Goal: Information Seeking & Learning: Learn about a topic

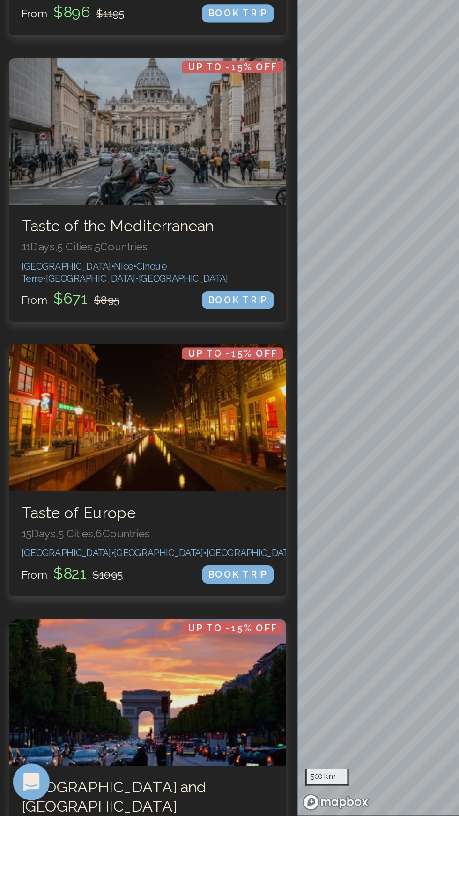
scroll to position [1468, 0]
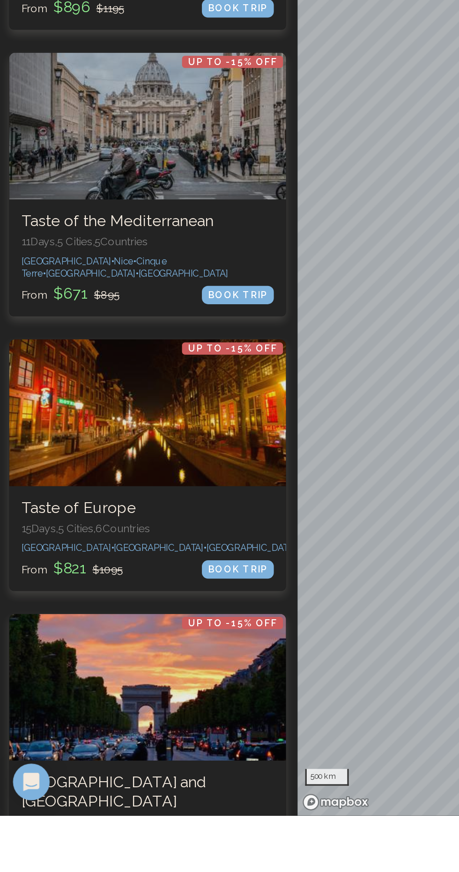
click at [128, 678] on h3 "Taste of Europe" at bounding box center [92, 684] width 155 height 12
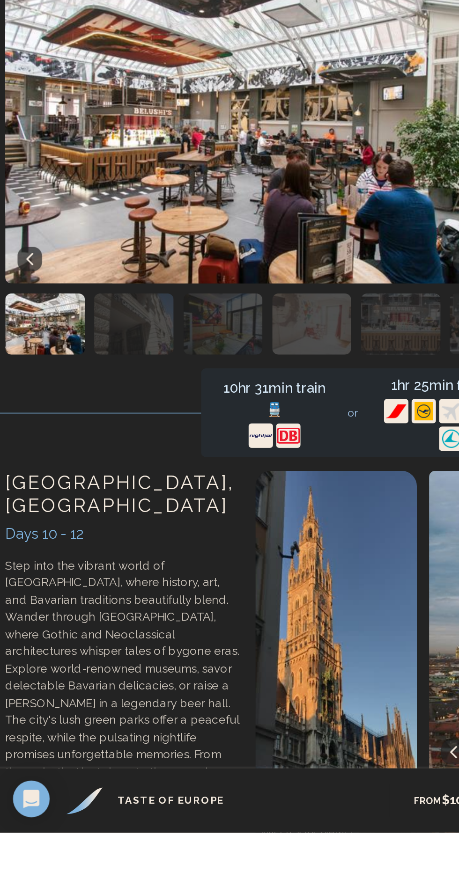
scroll to position [1866, 0]
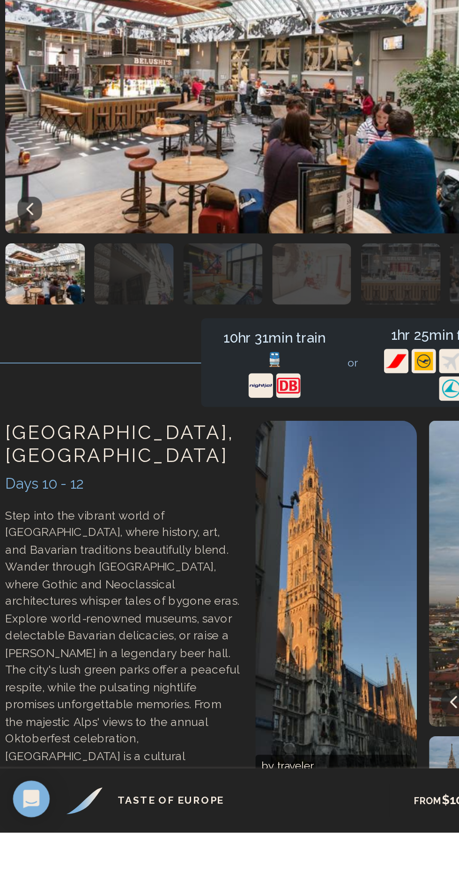
click at [75, 870] on p "See the Munich itinerary..." at bounding box center [77, 881] width 144 height 22
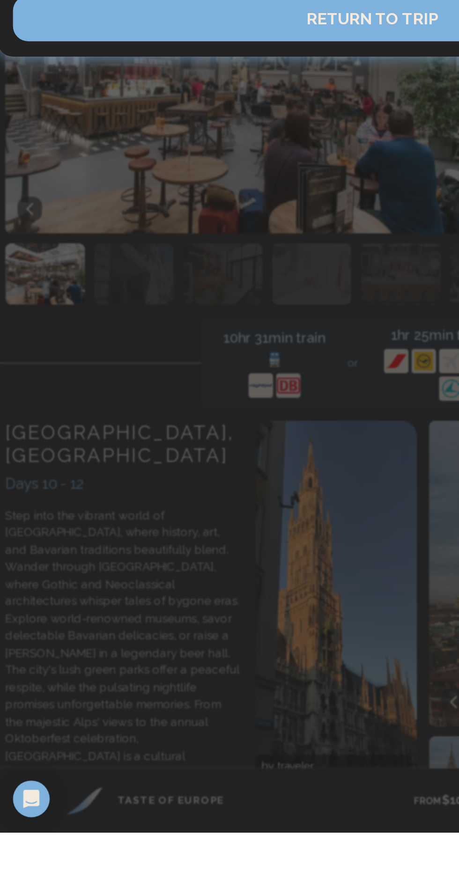
scroll to position [1865, 0]
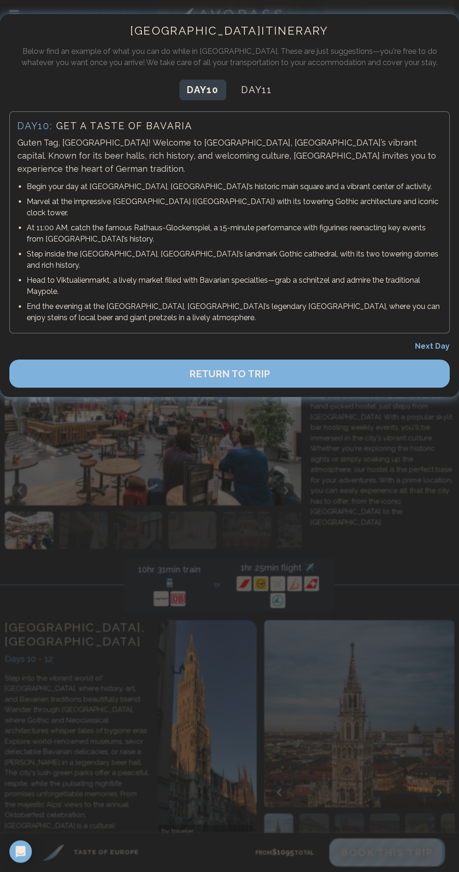
click at [258, 84] on button "Day 11" at bounding box center [257, 90] width 46 height 21
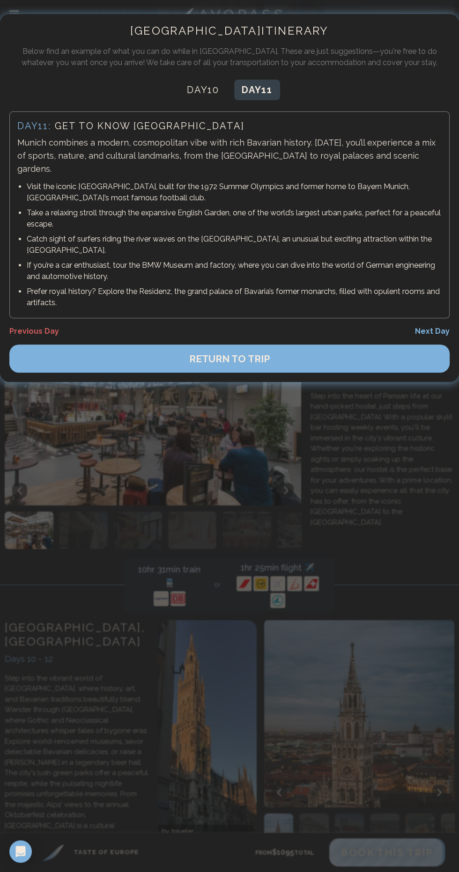
click at [368, 345] on button "RETURN TO TRIP" at bounding box center [229, 359] width 440 height 28
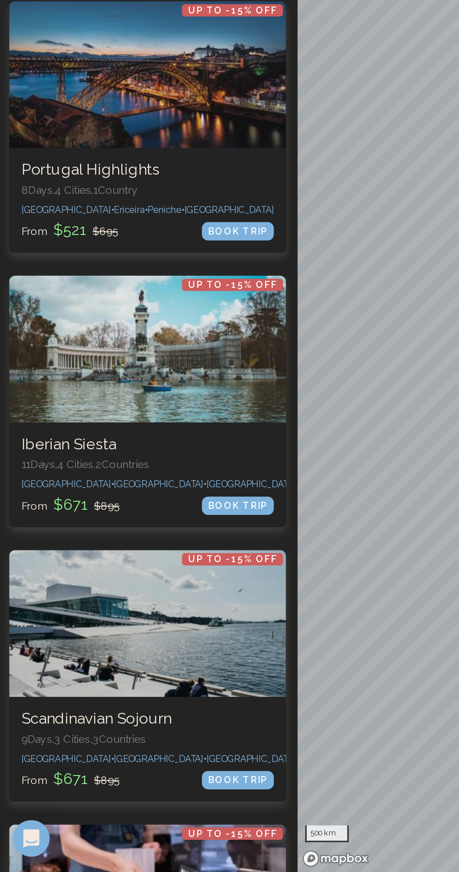
scroll to position [2565, 0]
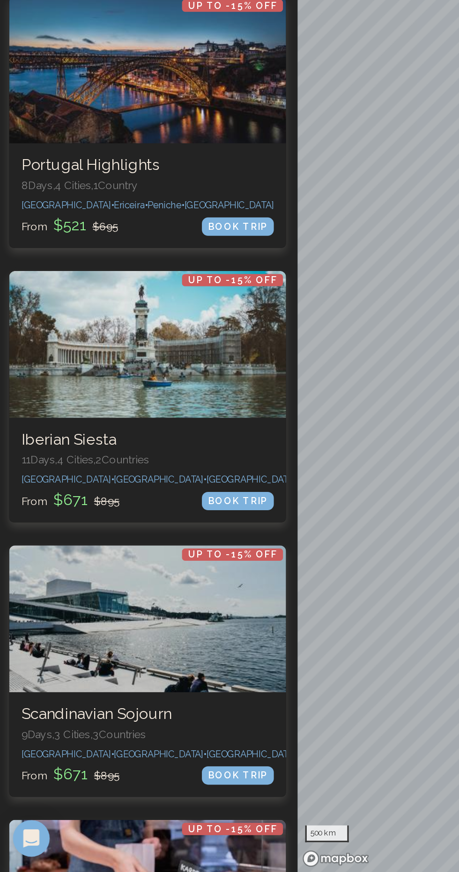
click at [114, 594] on div "Up to -15% OFF Iberian Siesta 11 Days, 4 Cities, 2 Countr ies [GEOGRAPHIC_DATA]…" at bounding box center [92, 626] width 170 height 64
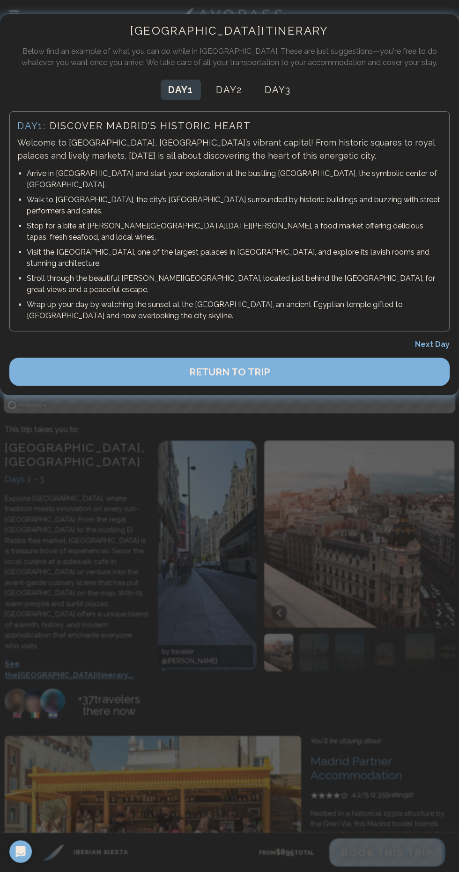
click at [234, 90] on button "Day 2" at bounding box center [228, 90] width 41 height 21
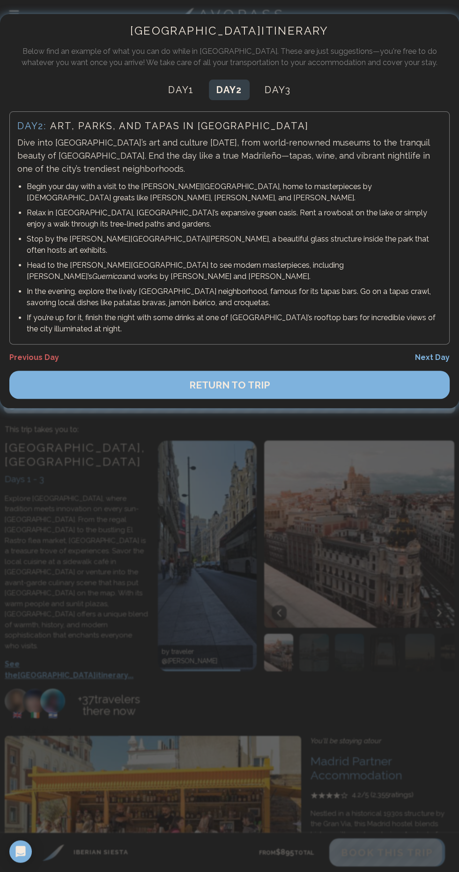
click at [293, 88] on button "Day 3" at bounding box center [277, 90] width 41 height 21
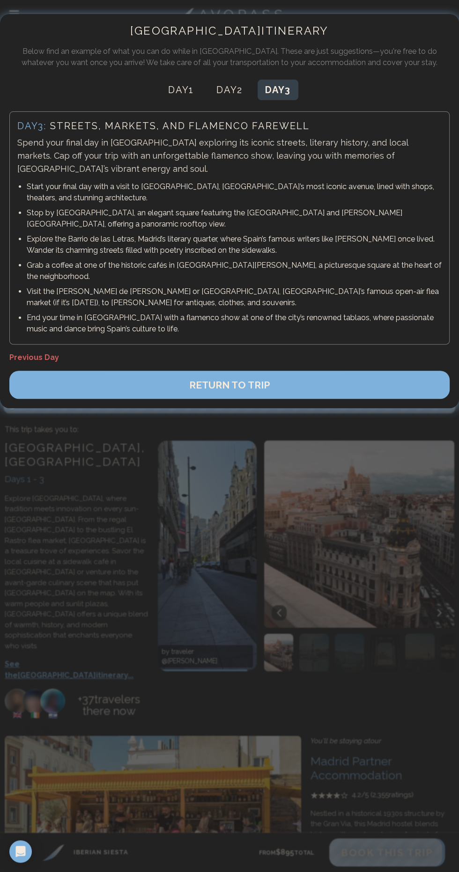
click at [306, 371] on button "RETURN TO TRIP" at bounding box center [229, 385] width 440 height 28
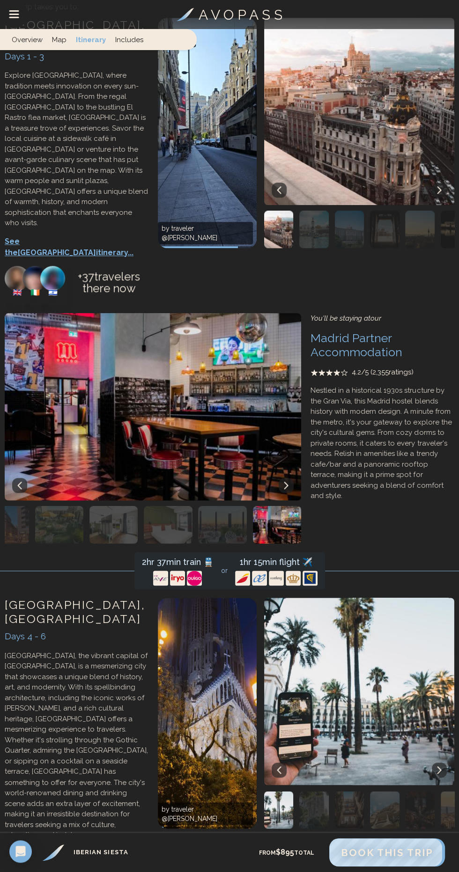
scroll to position [668, 0]
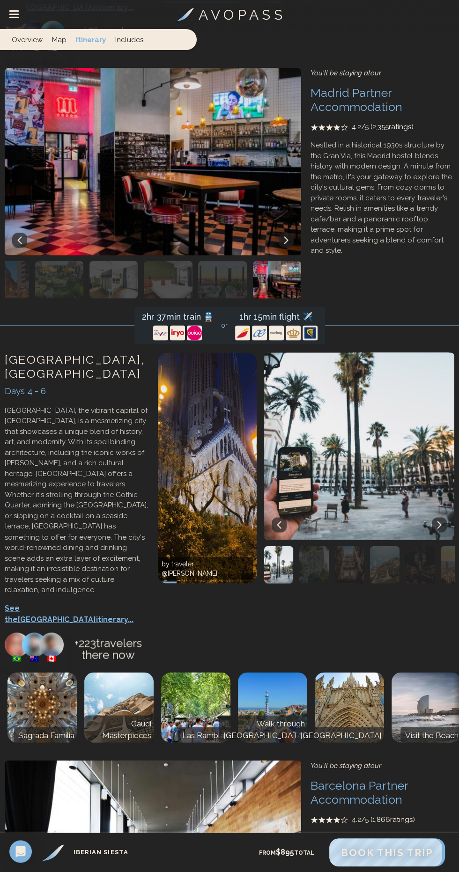
click at [82, 603] on p "See the Barcelona itinerary..." at bounding box center [77, 614] width 144 height 22
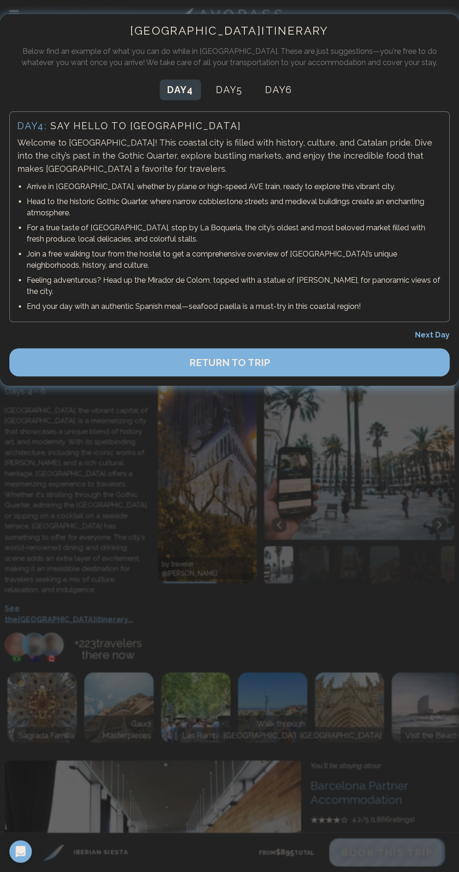
click at [292, 350] on button "RETURN TO TRIP" at bounding box center [229, 362] width 440 height 28
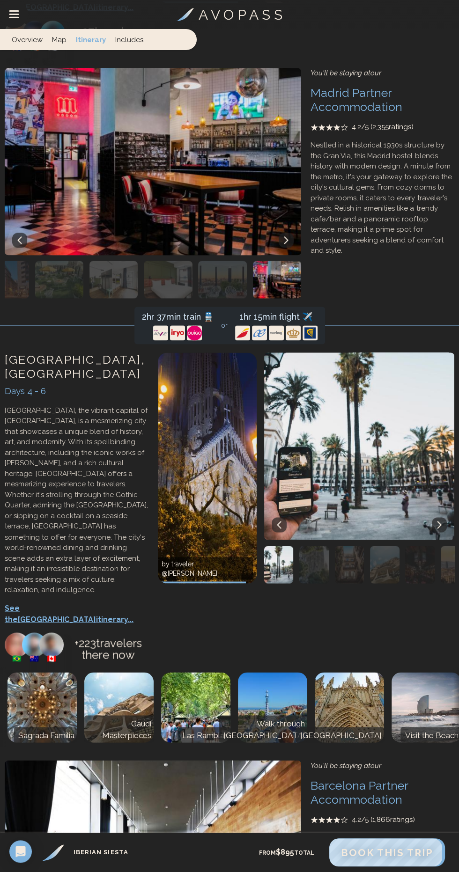
click at [80, 603] on p "See the Barcelona itinerary..." at bounding box center [77, 614] width 144 height 22
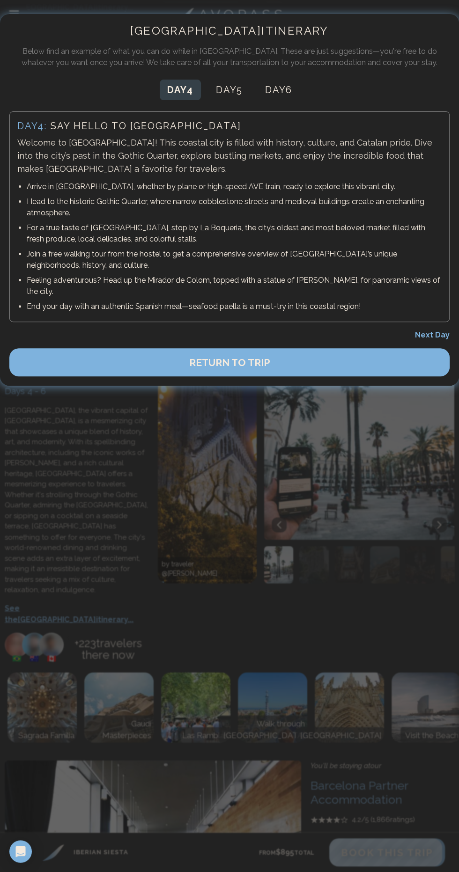
click at [229, 95] on button "Day 5" at bounding box center [229, 90] width 42 height 21
